Goal: Transaction & Acquisition: Download file/media

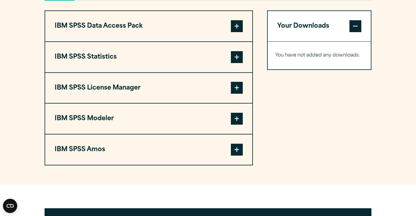
scroll to position [472, 0]
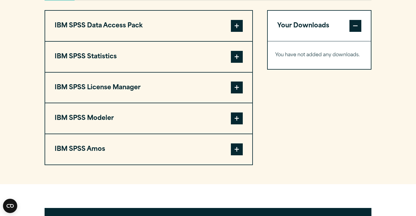
click at [239, 57] on span at bounding box center [237, 57] width 12 height 12
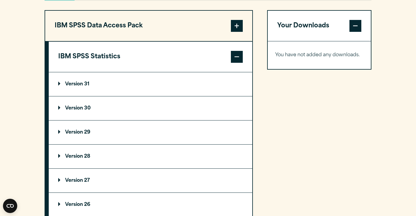
click at [197, 34] on button "IBM SPSS Data Access Pack" at bounding box center [148, 26] width 207 height 30
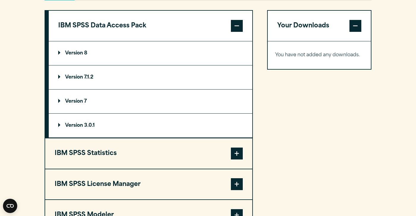
click at [238, 25] on span at bounding box center [237, 26] width 12 height 12
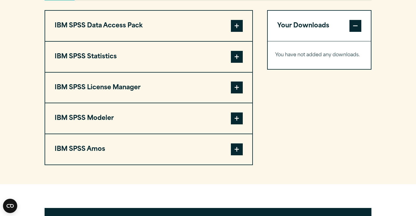
click at [219, 66] on button "IBM SPSS Statistics" at bounding box center [148, 57] width 207 height 30
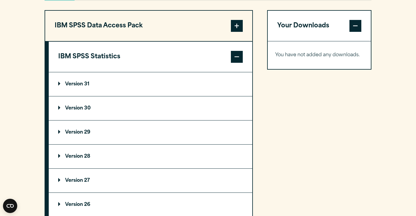
click at [123, 89] on summary "Version 31" at bounding box center [151, 84] width 204 height 24
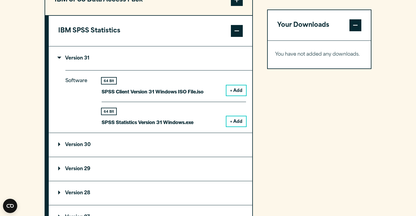
scroll to position [498, 0]
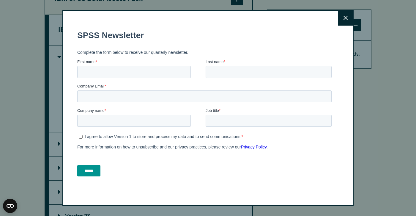
click at [344, 17] on icon at bounding box center [346, 18] width 4 height 4
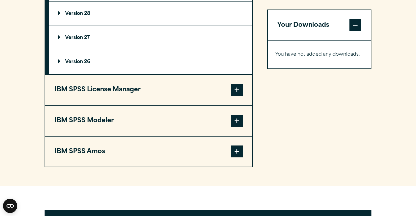
click at [235, 154] on span at bounding box center [237, 151] width 12 height 12
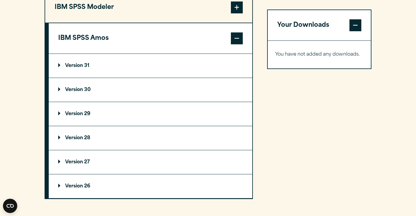
scroll to position [582, 0]
click at [87, 76] on summary "Version 31" at bounding box center [151, 66] width 204 height 24
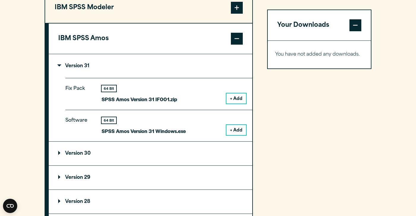
click at [100, 70] on summary "Version 31" at bounding box center [151, 66] width 204 height 24
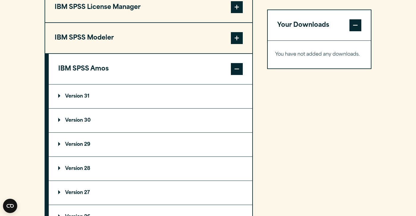
scroll to position [543, 0]
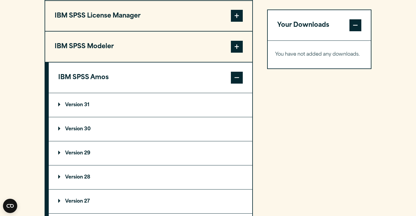
click at [238, 84] on span at bounding box center [237, 78] width 12 height 12
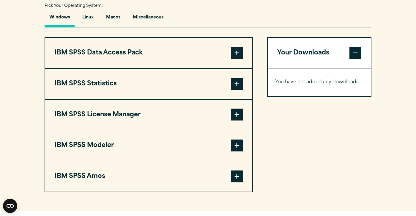
scroll to position [443, 0]
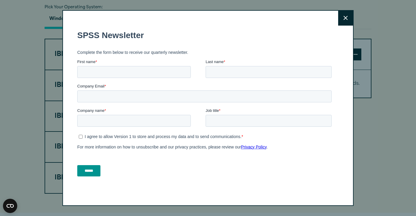
click at [347, 23] on button "Close" at bounding box center [345, 18] width 15 height 15
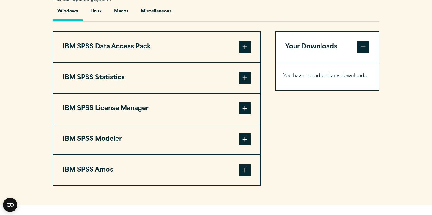
scroll to position [451, 0]
click at [108, 174] on button "IBM SPSS Amos" at bounding box center [156, 170] width 207 height 30
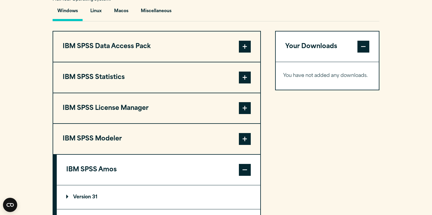
click at [103, 80] on button "IBM SPSS Statistics" at bounding box center [156, 77] width 207 height 30
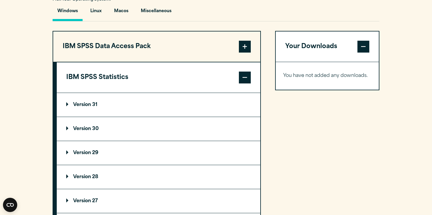
click at [103, 80] on button "IBM SPSS Statistics" at bounding box center [159, 77] width 204 height 30
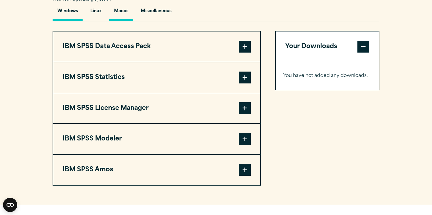
click at [123, 10] on button "Macos" at bounding box center [121, 12] width 24 height 17
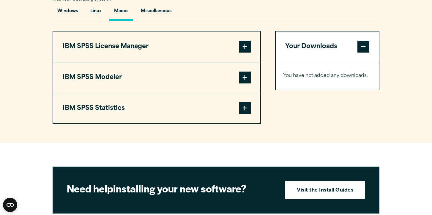
click at [161, 112] on button "IBM SPSS Statistics" at bounding box center [156, 108] width 207 height 30
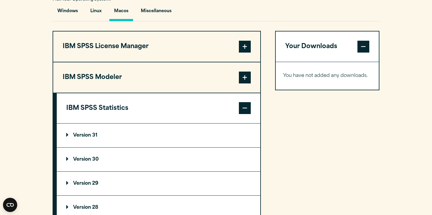
click at [161, 112] on button "IBM SPSS Statistics" at bounding box center [159, 108] width 204 height 30
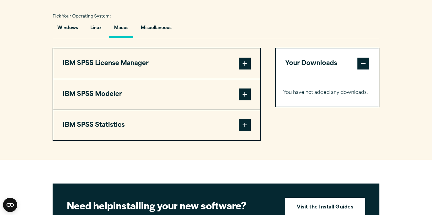
scroll to position [436, 0]
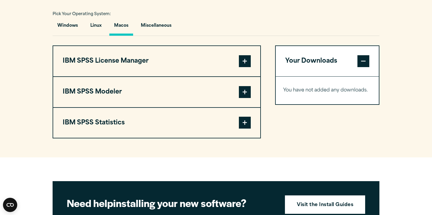
click at [119, 88] on button "IBM SPSS Modeler" at bounding box center [156, 92] width 207 height 30
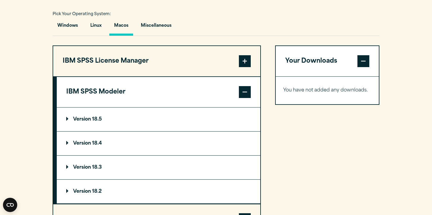
click at [119, 88] on button "IBM SPSS Modeler" at bounding box center [159, 92] width 204 height 30
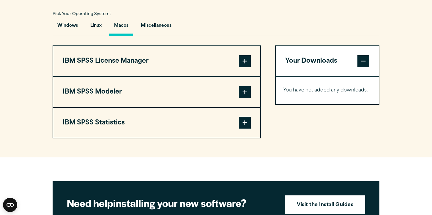
click at [133, 54] on button "IBM SPSS License Manager" at bounding box center [156, 61] width 207 height 30
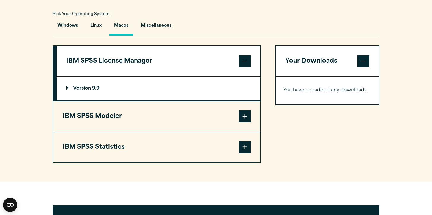
click at [133, 54] on button "IBM SPSS License Manager" at bounding box center [159, 61] width 204 height 30
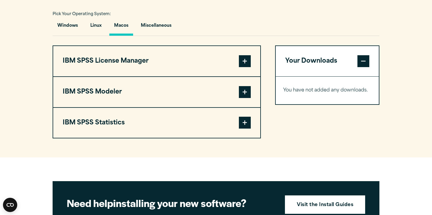
click at [156, 122] on button "IBM SPSS Statistics" at bounding box center [156, 123] width 207 height 30
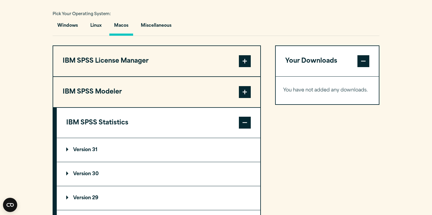
click at [156, 122] on button "IBM SPSS Statistics" at bounding box center [159, 123] width 204 height 30
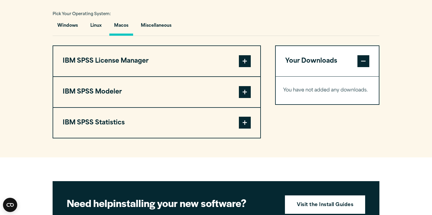
click at [156, 122] on button "IBM SPSS Statistics" at bounding box center [156, 123] width 207 height 30
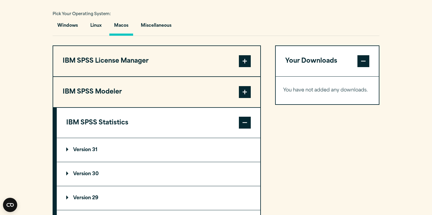
click at [108, 156] on summary "Version 31" at bounding box center [159, 150] width 204 height 24
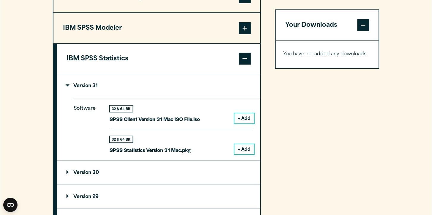
scroll to position [501, 0]
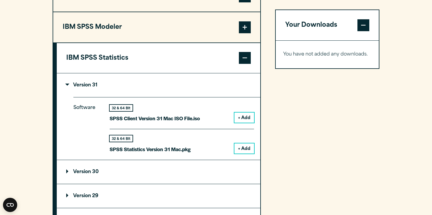
click at [240, 151] on button "+ Add" at bounding box center [245, 149] width 20 height 10
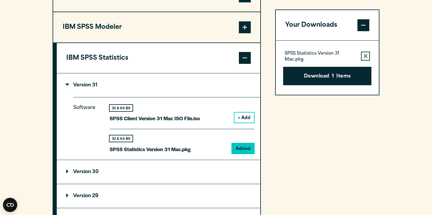
click at [324, 85] on button "Download 1 Items" at bounding box center [327, 76] width 88 height 18
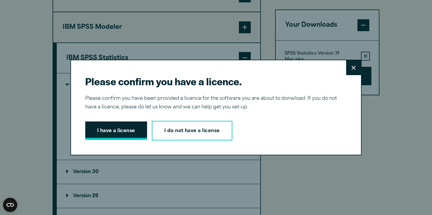
click at [139, 133] on button "I have a license" at bounding box center [116, 131] width 62 height 18
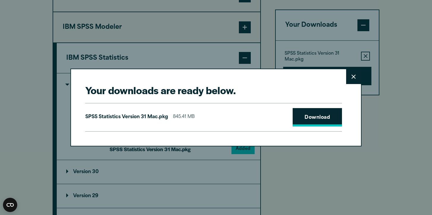
click at [295, 115] on link "Download" at bounding box center [317, 117] width 49 height 18
click at [353, 76] on icon at bounding box center [354, 76] width 4 height 4
